Goal: Use online tool/utility: Utilize a website feature to perform a specific function

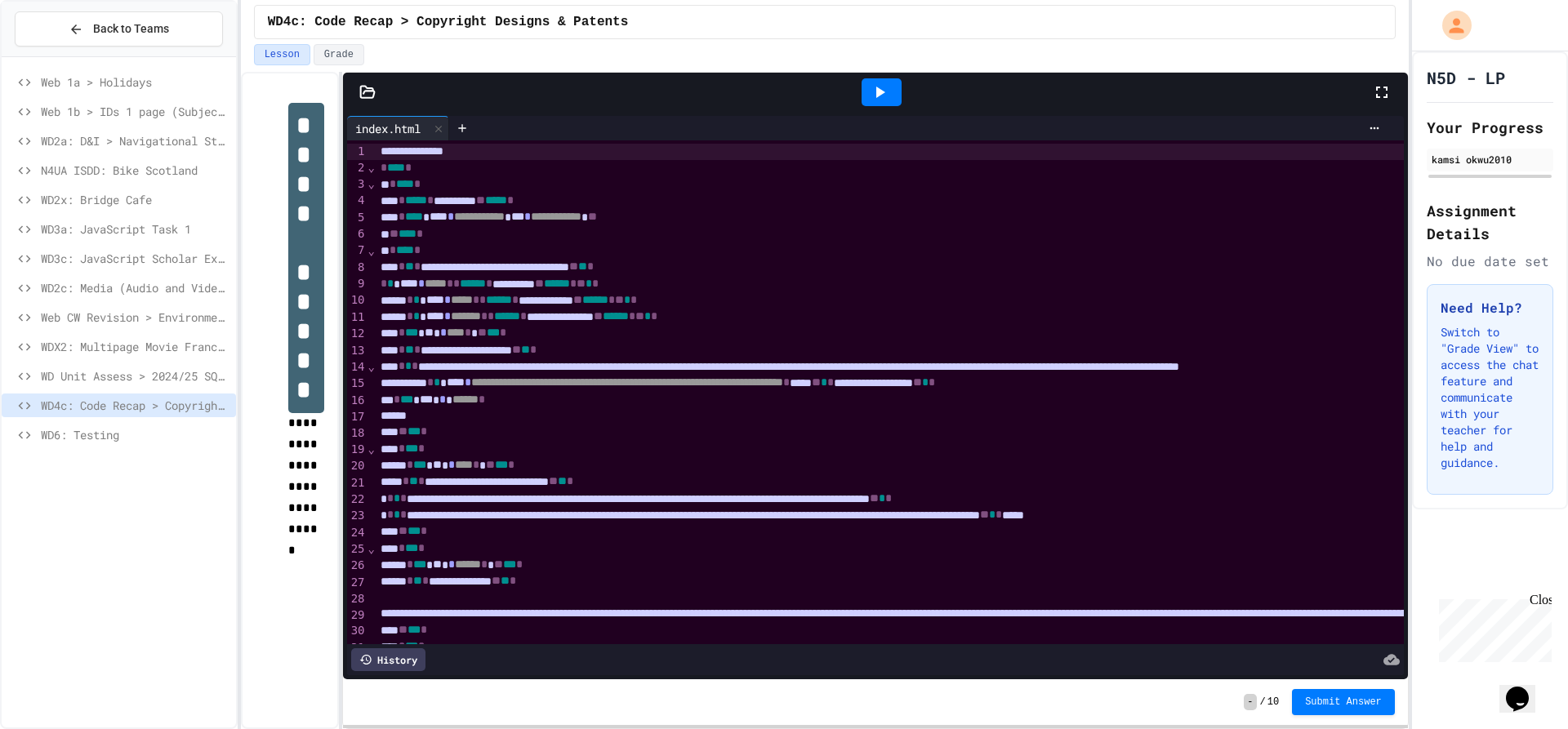
click at [885, 81] on div at bounding box center [881, 92] width 40 height 28
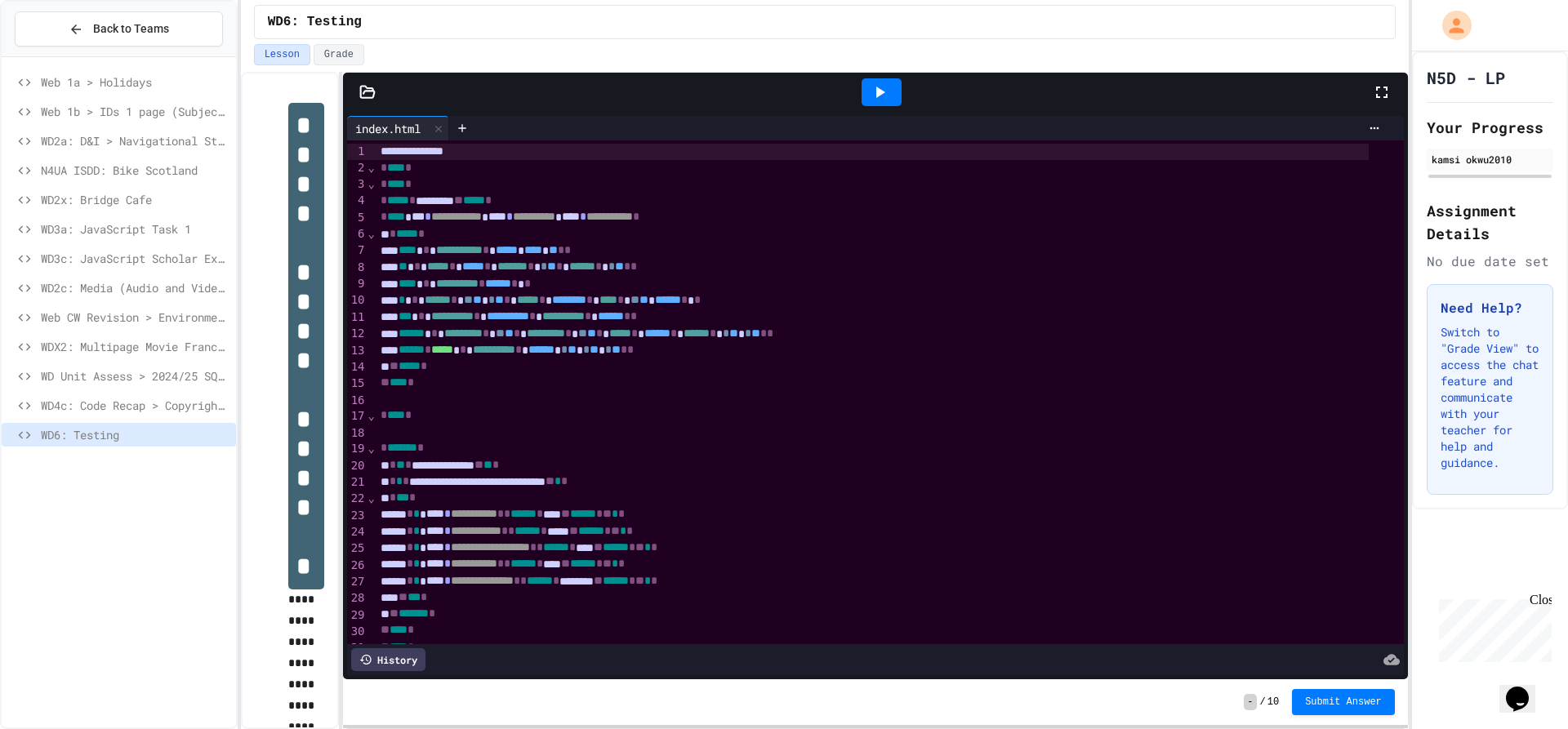
click at [881, 99] on icon at bounding box center [879, 92] width 19 height 19
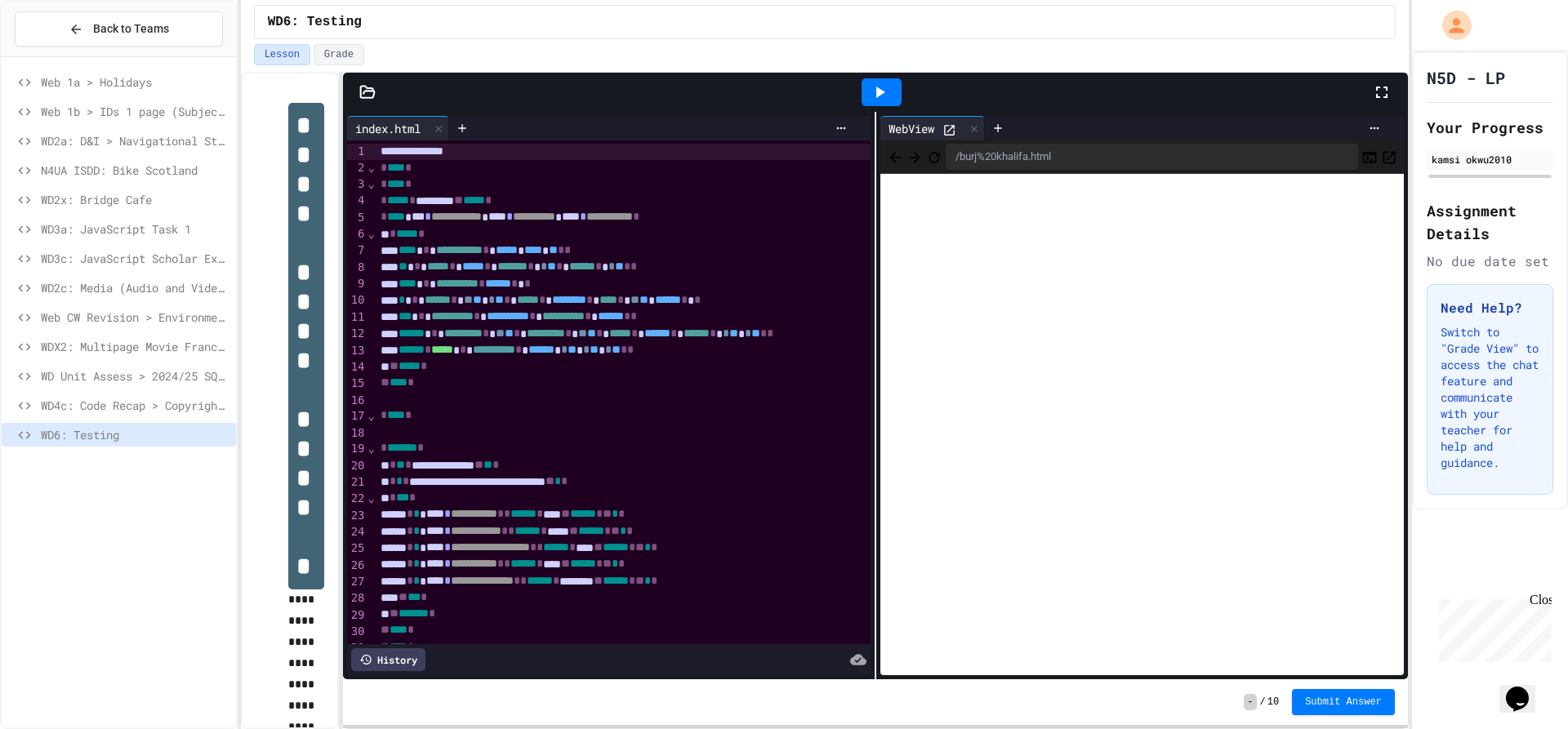
click at [360, 88] on icon at bounding box center [367, 92] width 14 height 12
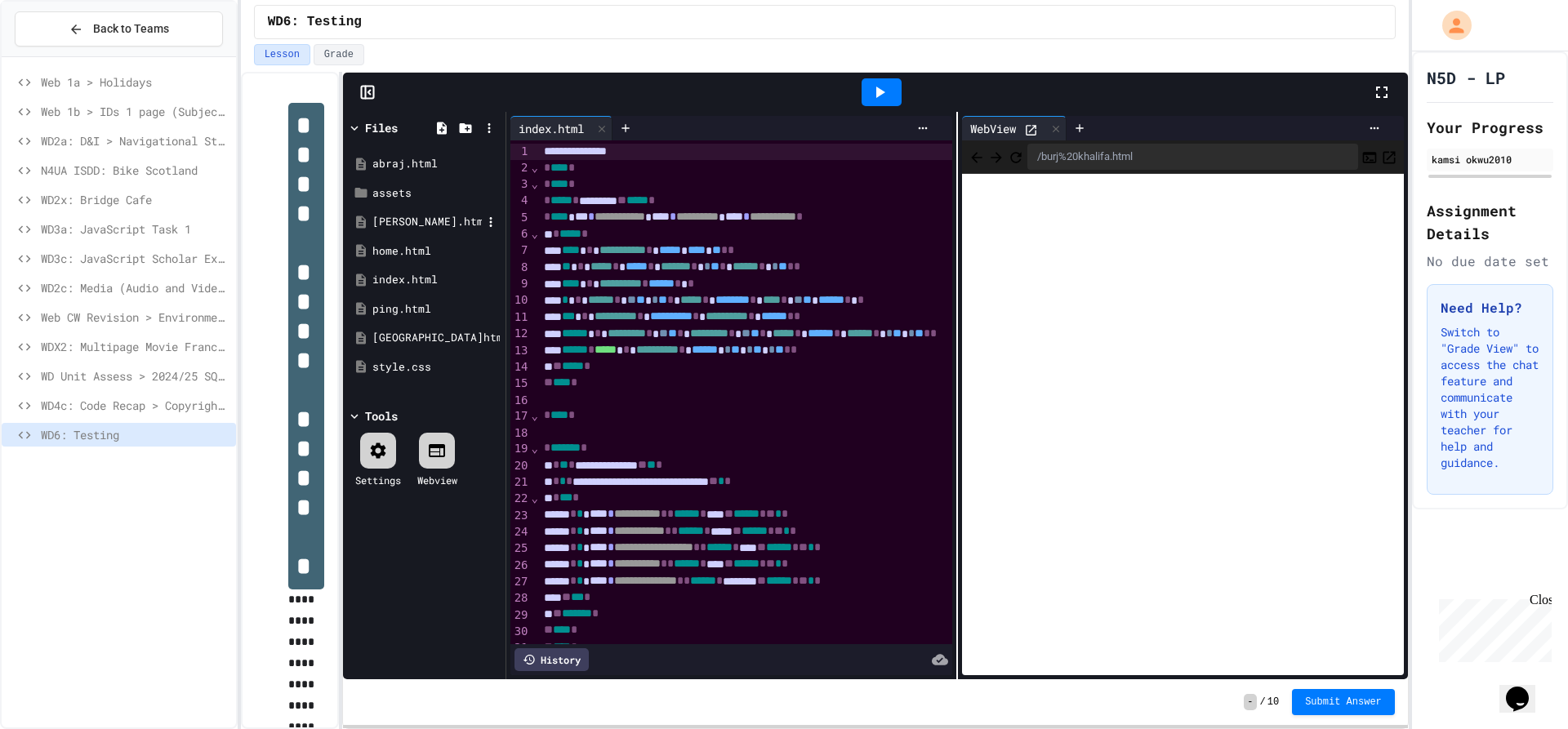
click at [417, 226] on div "[PERSON_NAME].html" at bounding box center [427, 222] width 109 height 16
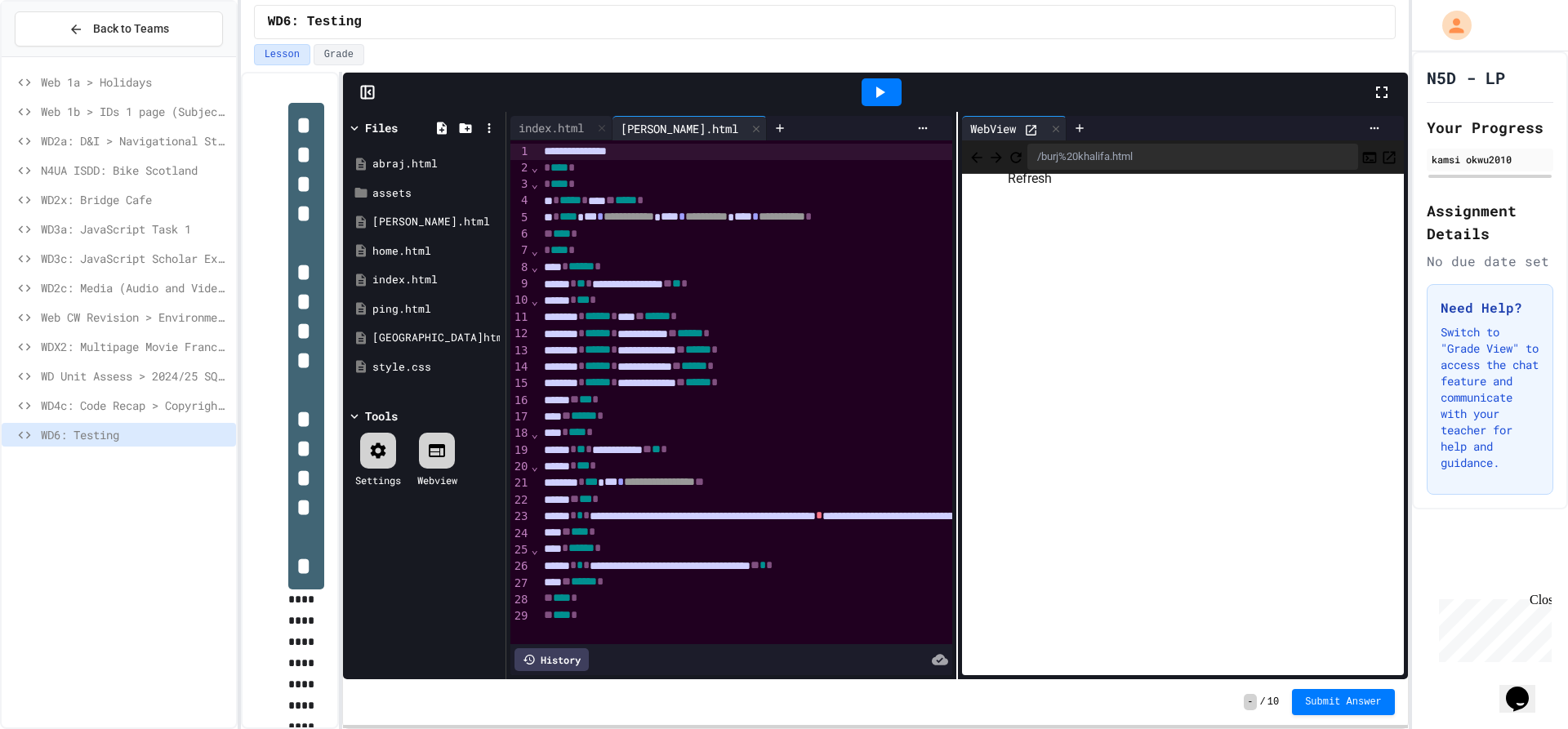
click at [1024, 153] on icon "Refresh" at bounding box center [1015, 157] width 16 height 16
click at [973, 162] on icon "Back" at bounding box center [976, 157] width 16 height 16
click at [971, 159] on icon "Back" at bounding box center [976, 157] width 11 height 11
click at [981, 165] on button "Back" at bounding box center [976, 156] width 16 height 19
click at [979, 161] on icon "Back" at bounding box center [976, 157] width 16 height 16
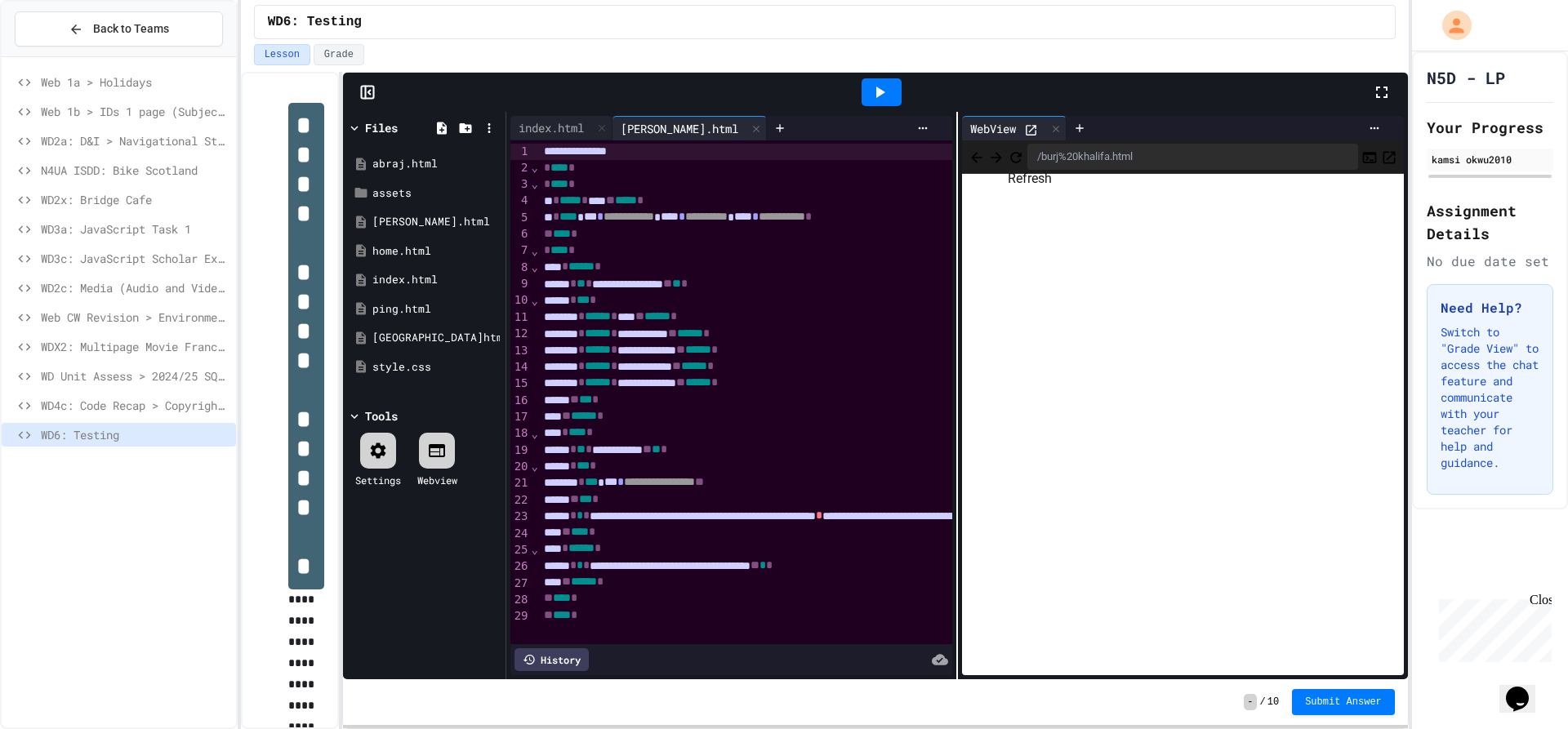
click at [1024, 149] on icon "Refresh" at bounding box center [1015, 157] width 16 height 16
click at [968, 150] on icon "Back" at bounding box center [976, 157] width 16 height 16
